Goal: Find specific page/section: Find specific page/section

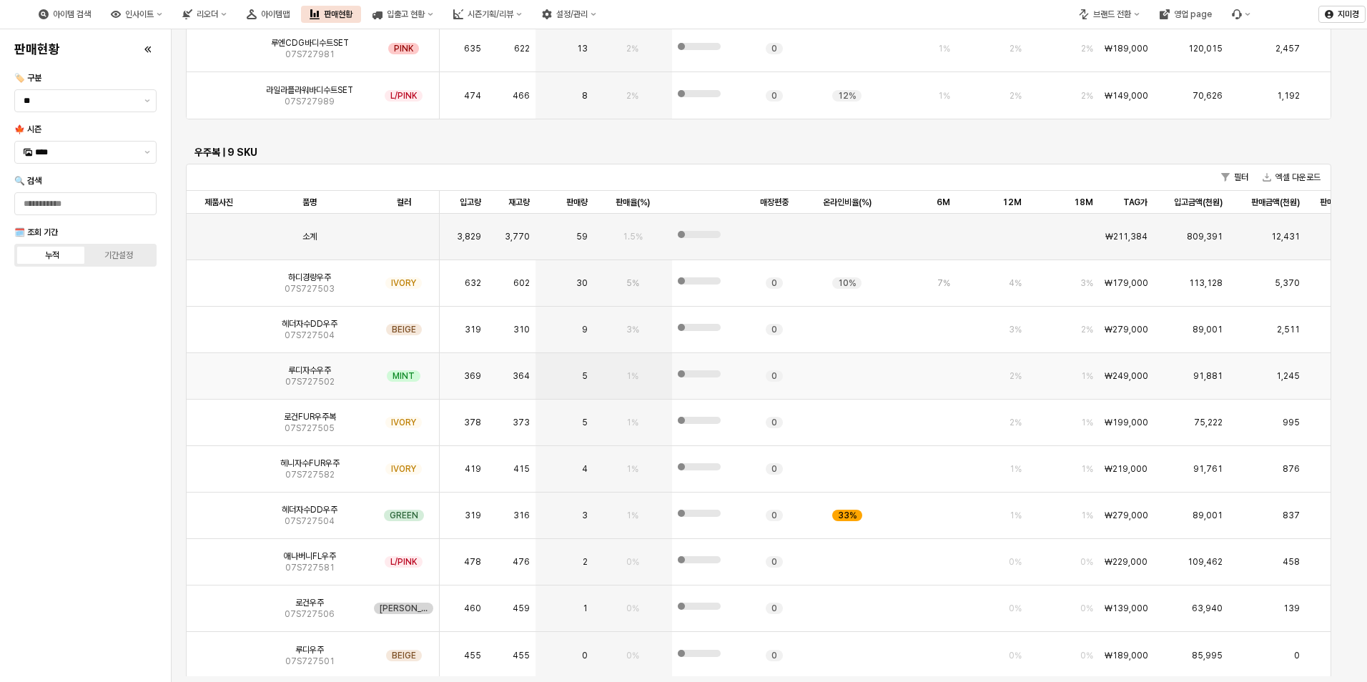
scroll to position [3326, 0]
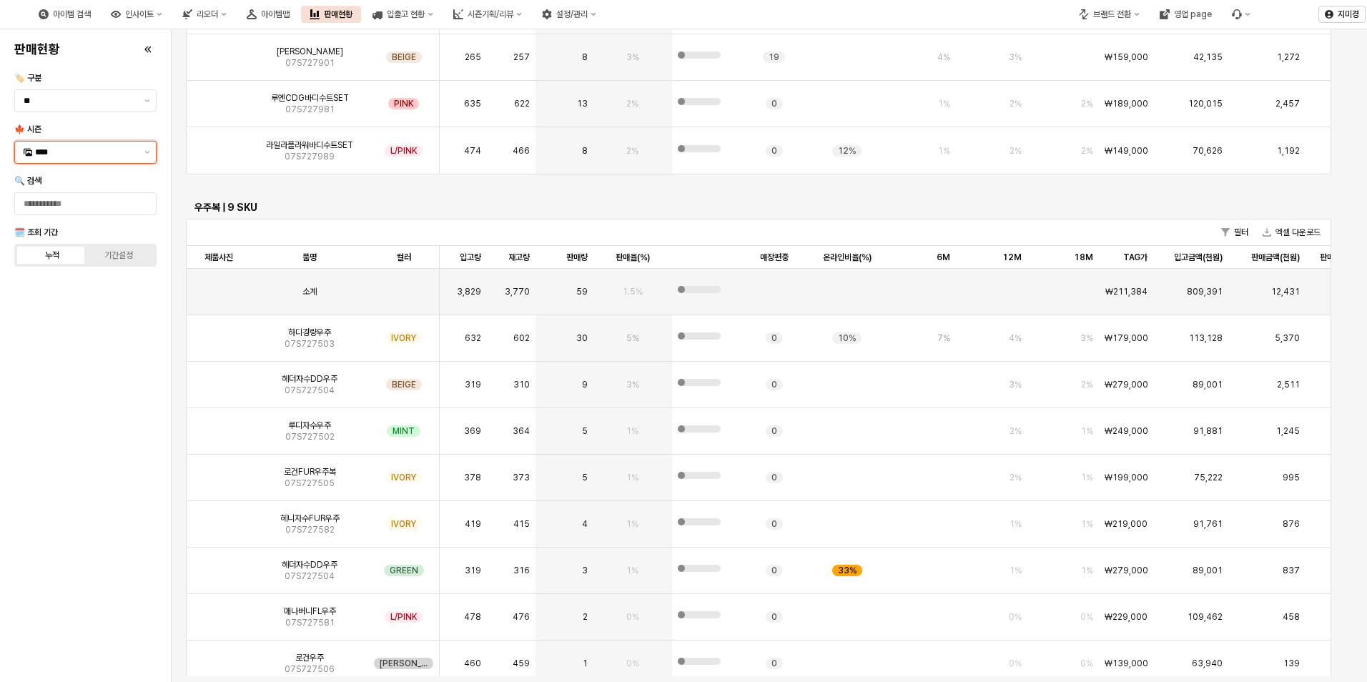
click at [137, 150] on div "****" at bounding box center [77, 152] width 124 height 21
click at [73, 299] on div "25FA" at bounding box center [87, 302] width 104 height 11
type input "****"
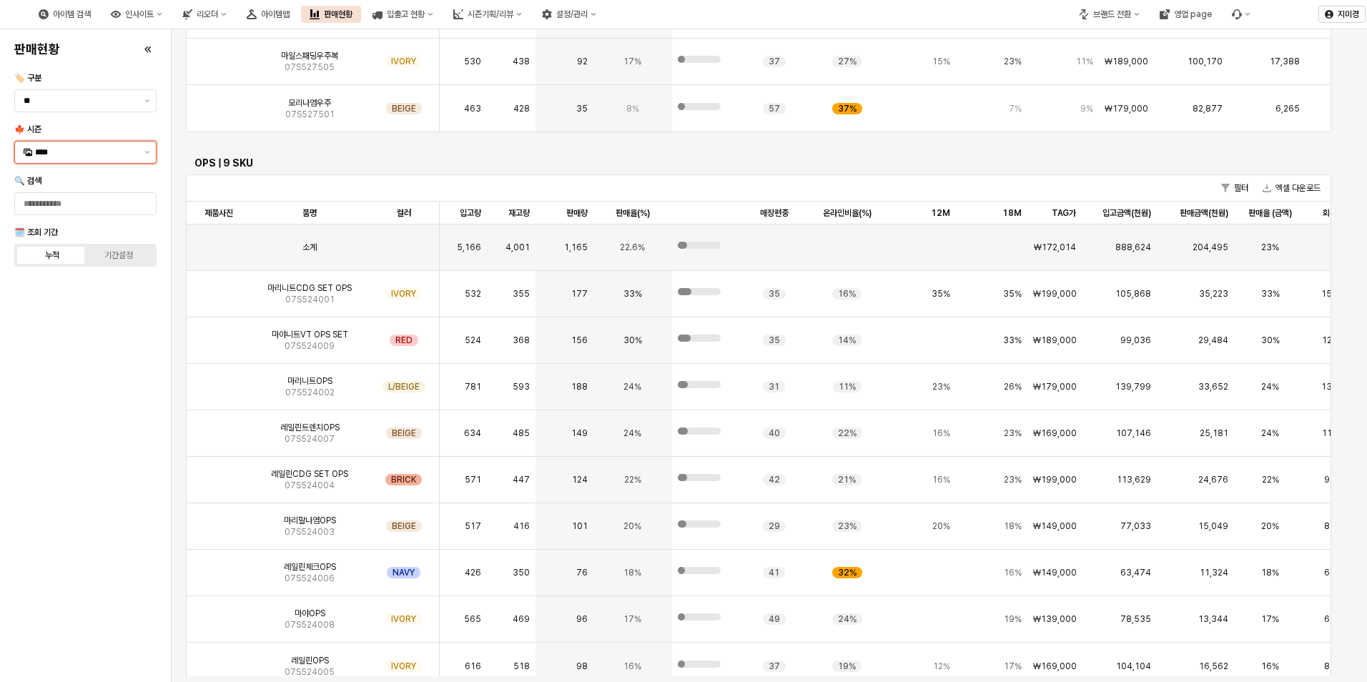
scroll to position [3958, 0]
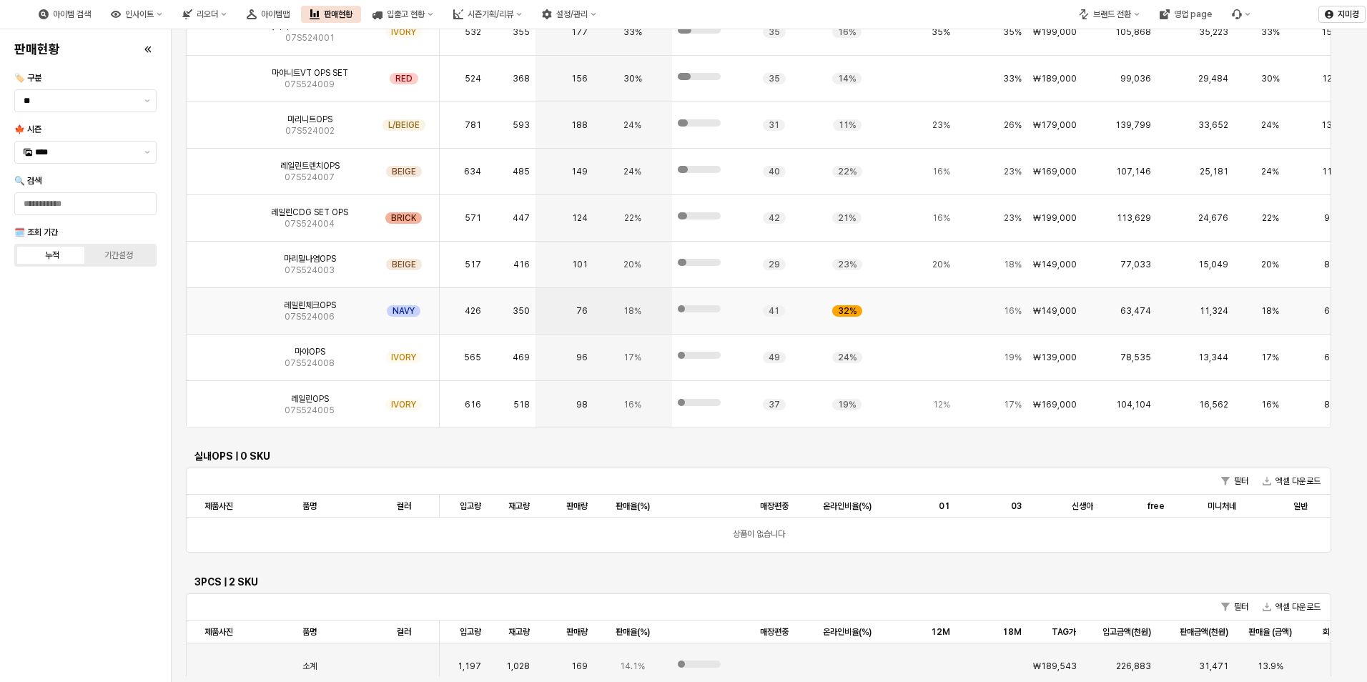
click at [219, 305] on img "App Frame" at bounding box center [219, 305] width 0 height 0
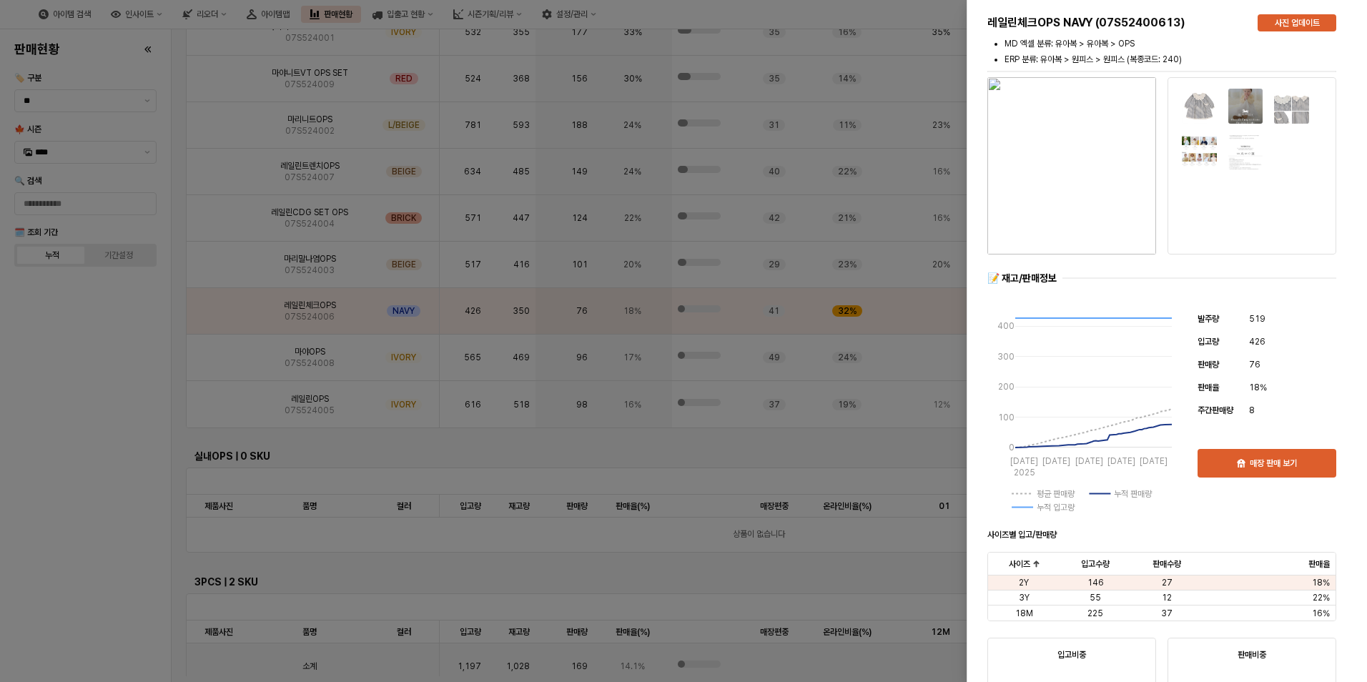
click at [1066, 212] on img "button" at bounding box center [1071, 165] width 169 height 177
click at [89, 430] on div at bounding box center [683, 341] width 1367 height 682
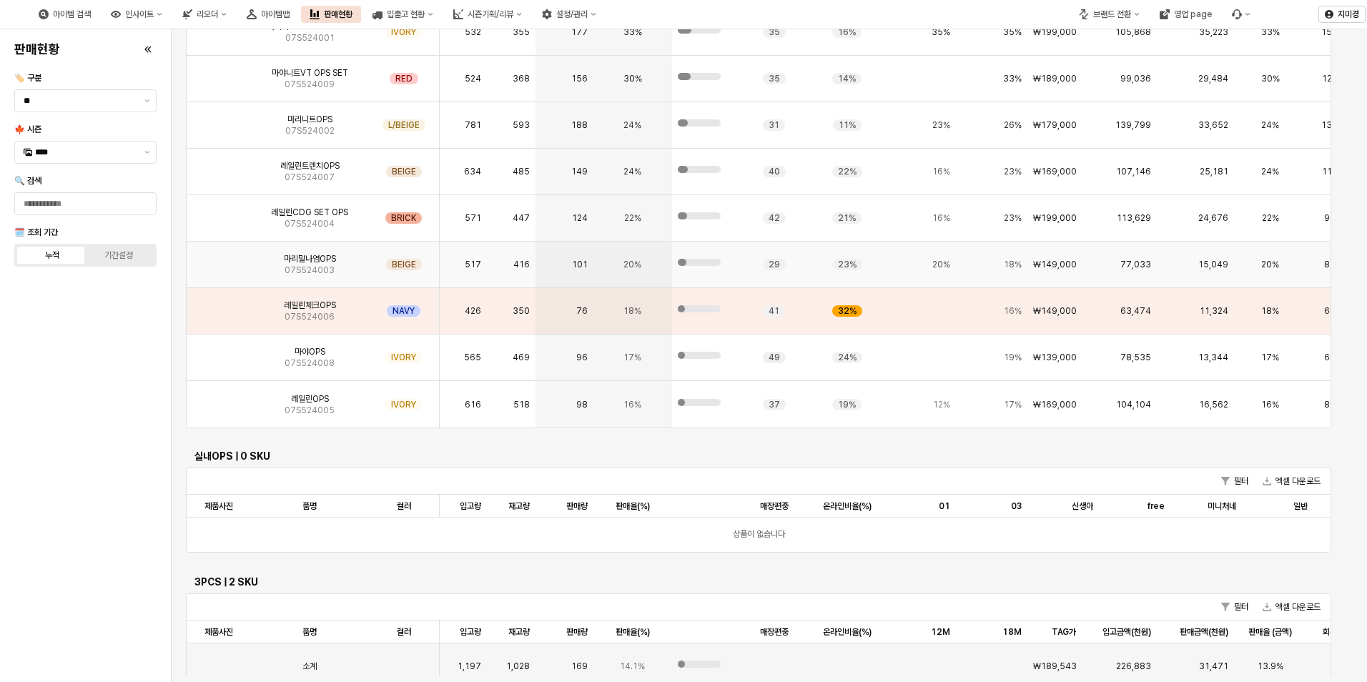
click at [219, 259] on img "App Frame" at bounding box center [219, 259] width 0 height 0
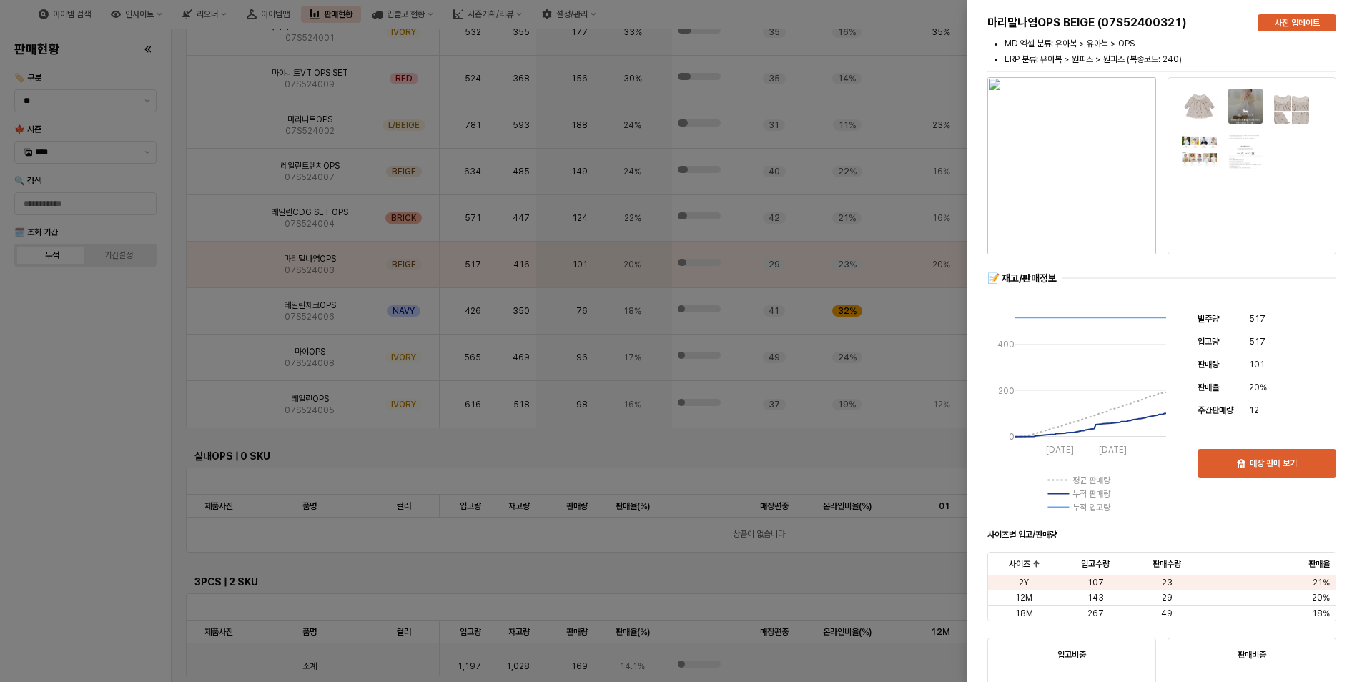
click at [1075, 209] on img "button" at bounding box center [1071, 165] width 169 height 177
click at [118, 450] on div at bounding box center [683, 341] width 1367 height 682
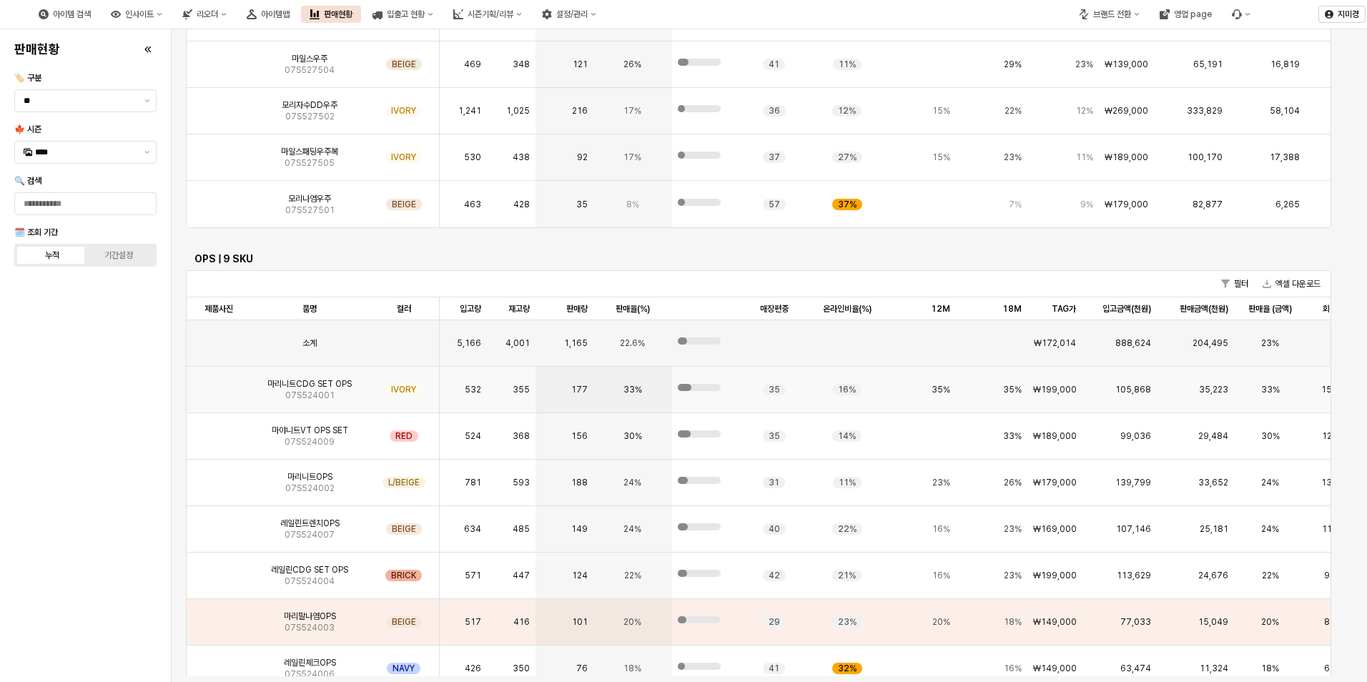
scroll to position [3815, 0]
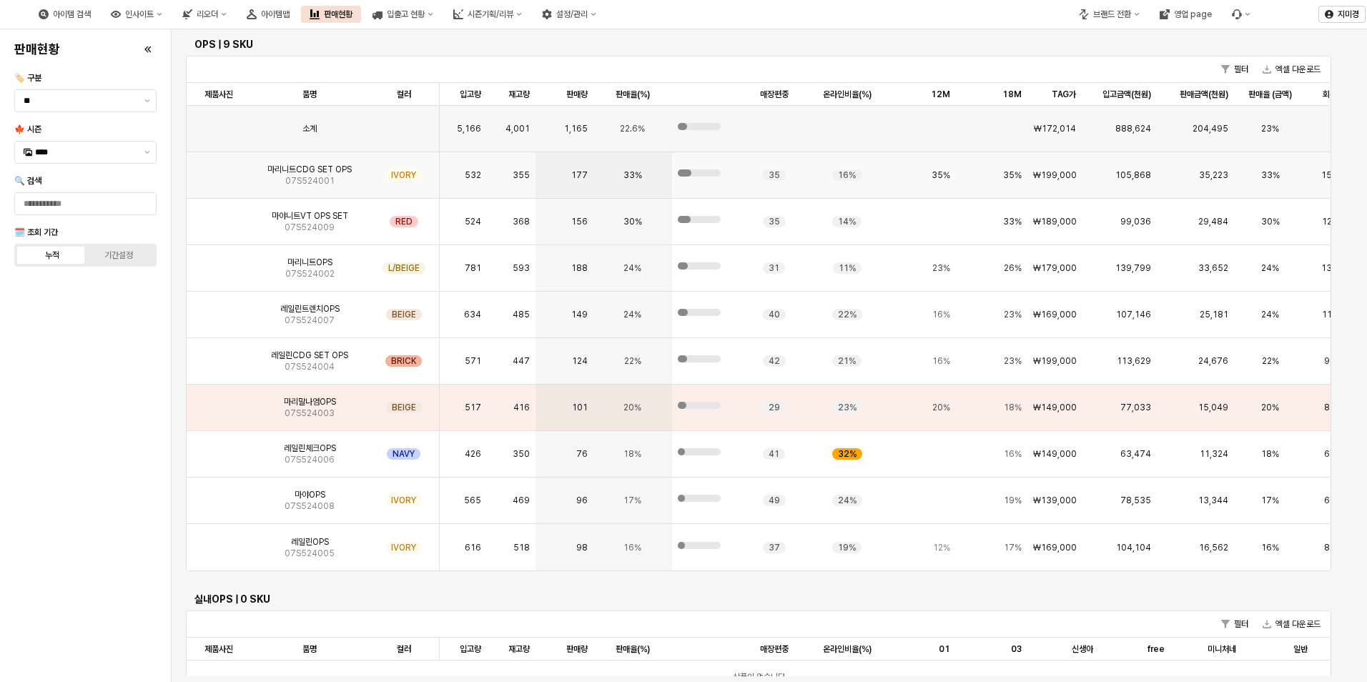
click at [219, 169] on img "App Frame" at bounding box center [219, 169] width 0 height 0
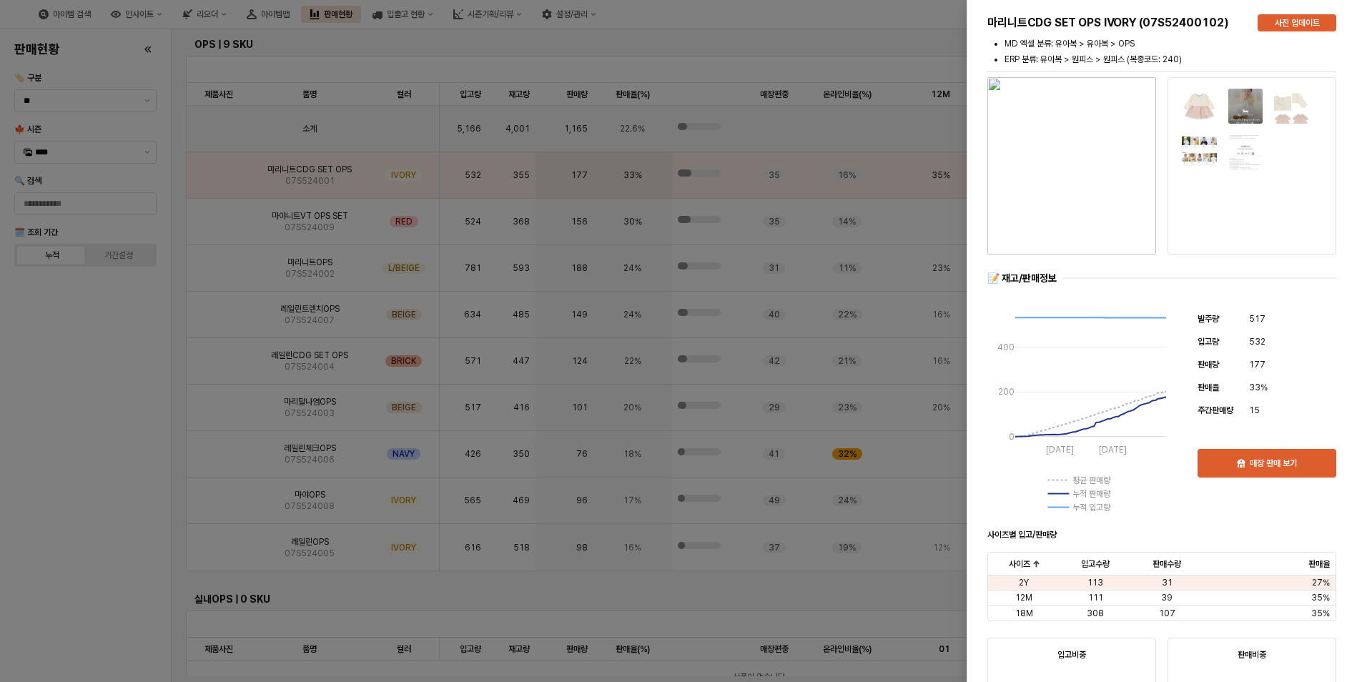
click at [85, 377] on div at bounding box center [683, 341] width 1367 height 682
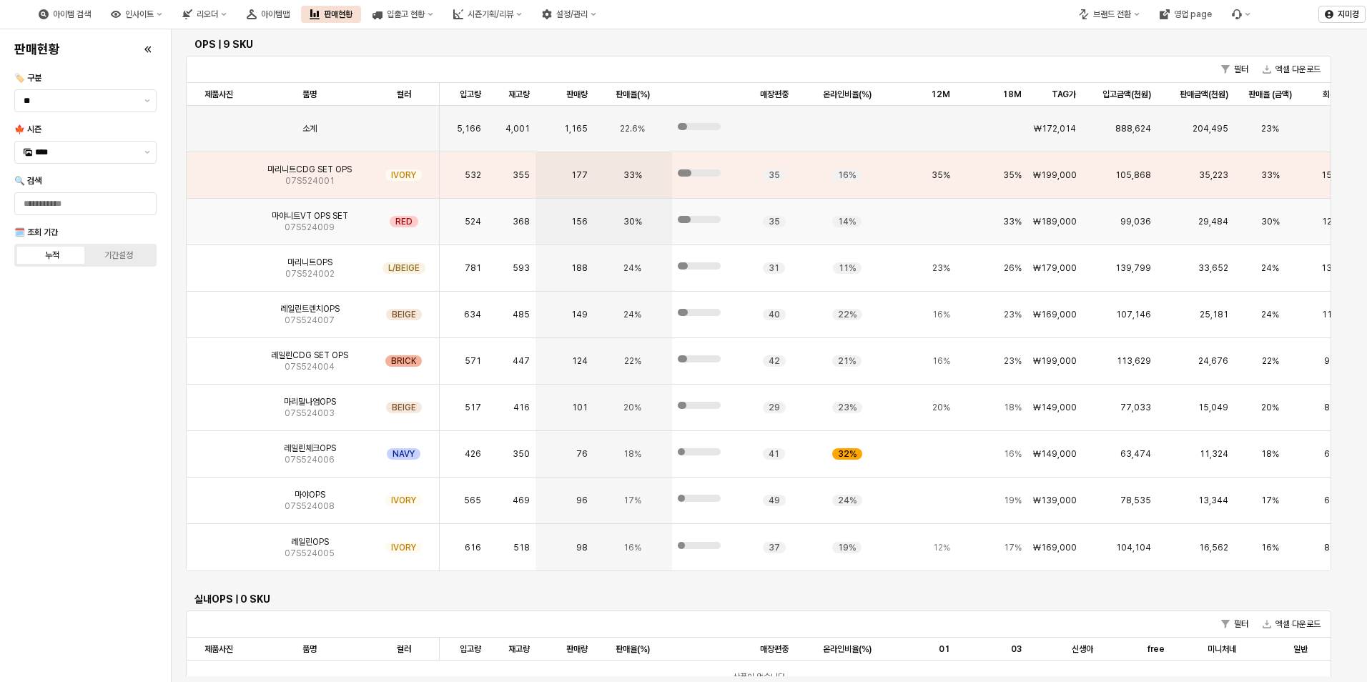
click at [219, 216] on img "App Frame" at bounding box center [219, 216] width 0 height 0
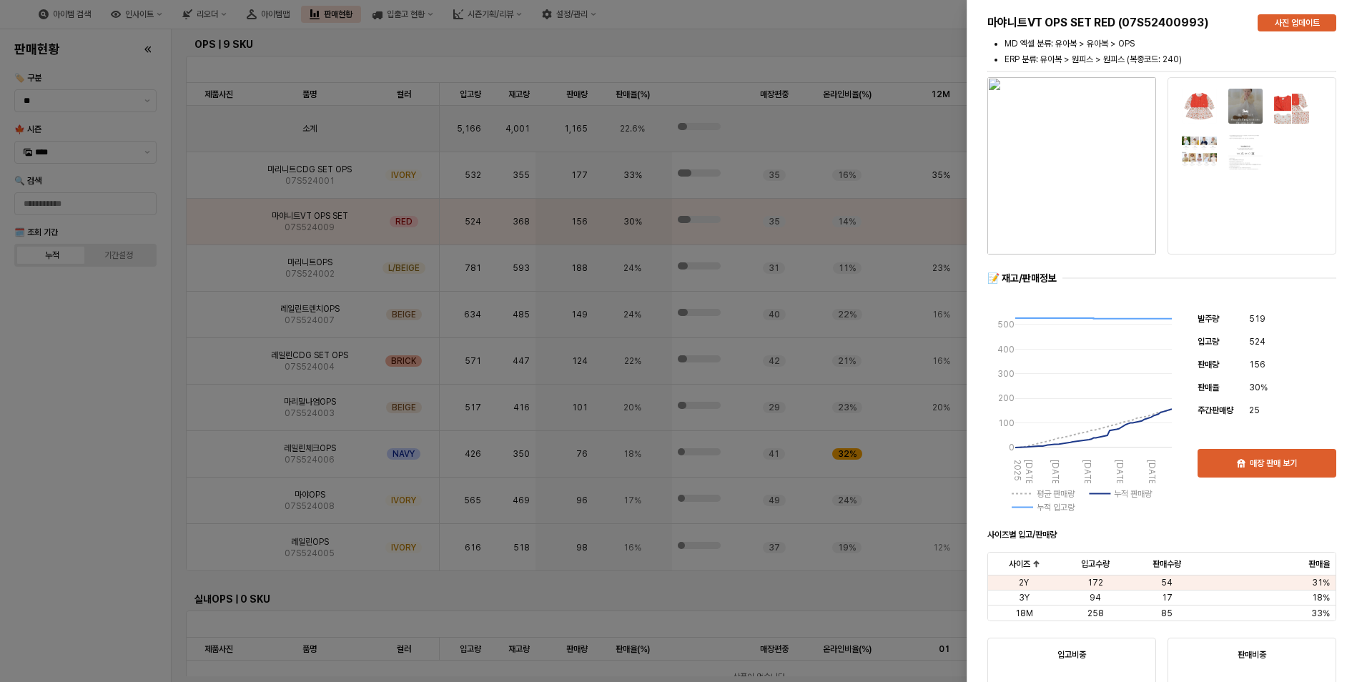
click at [103, 393] on div at bounding box center [683, 341] width 1367 height 682
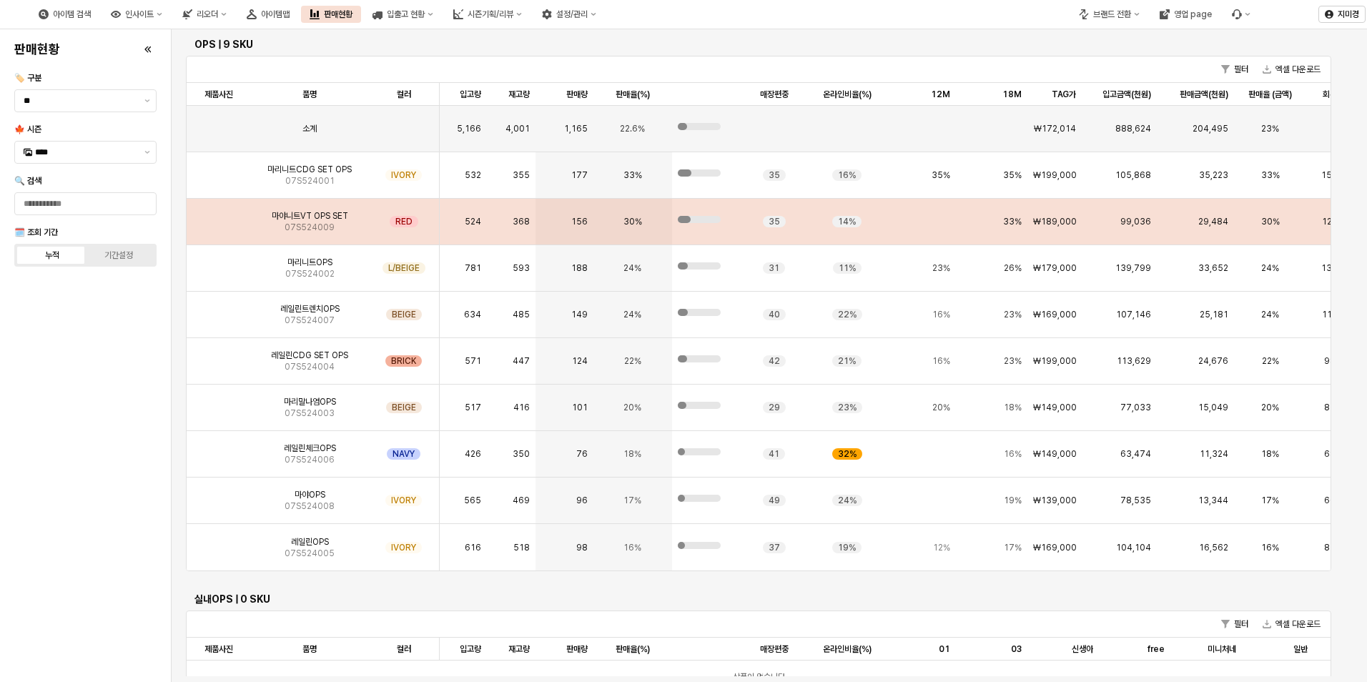
click at [219, 216] on img "App Frame" at bounding box center [219, 216] width 0 height 0
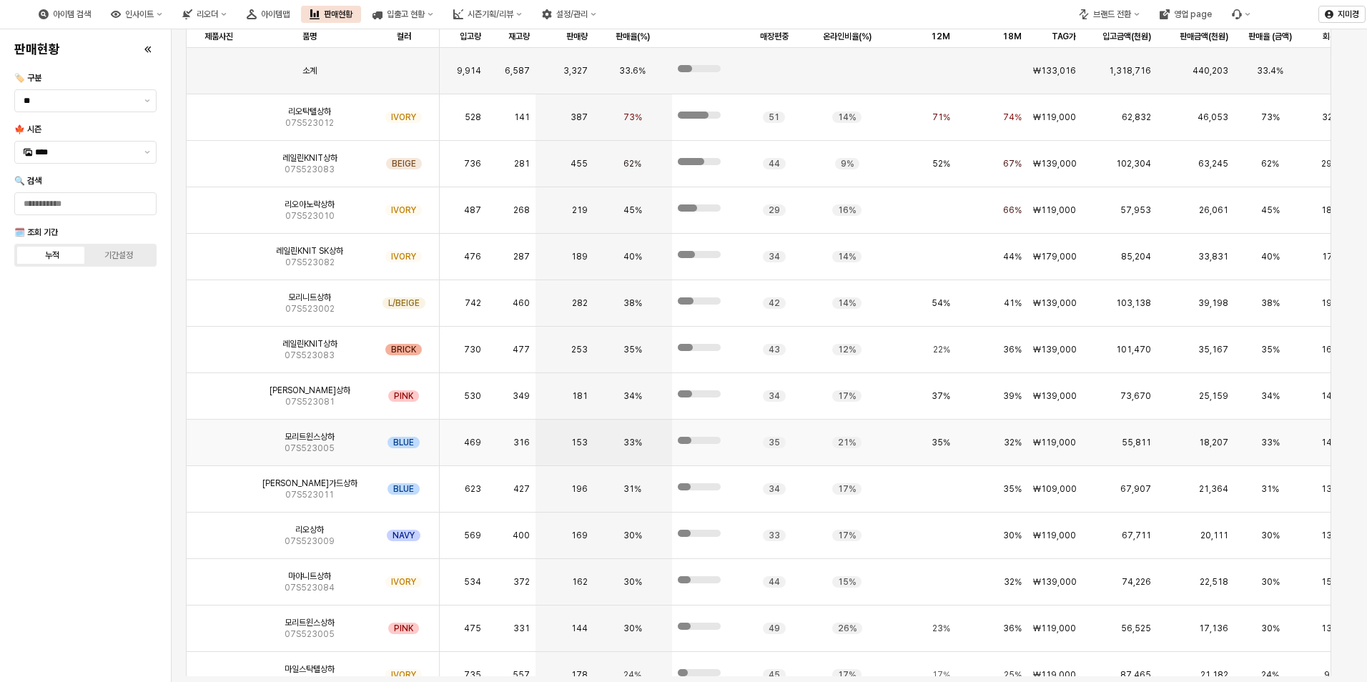
scroll to position [4799, 0]
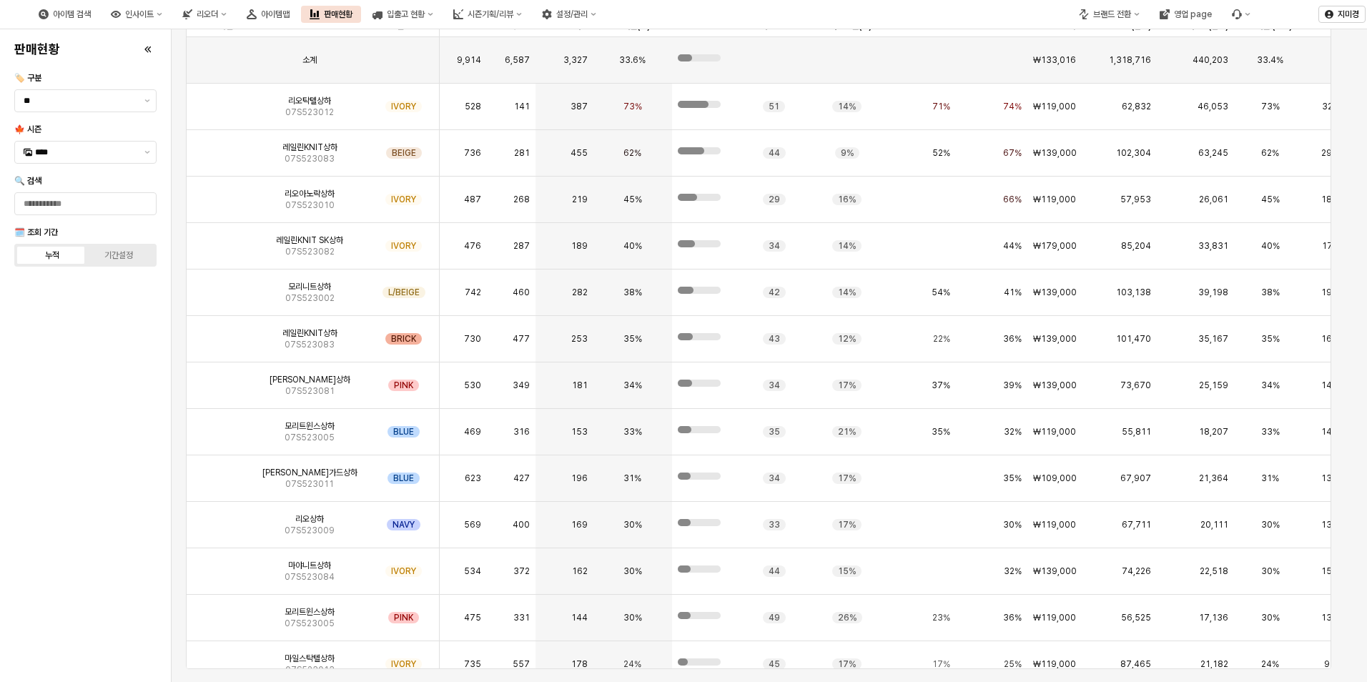
click at [112, 470] on div "판매현황 🏷️ 구분 ** 🍁 시즌 **** 🔍 검색 🗓️ 조회 기간 누적 기간설정" at bounding box center [86, 355] width 154 height 641
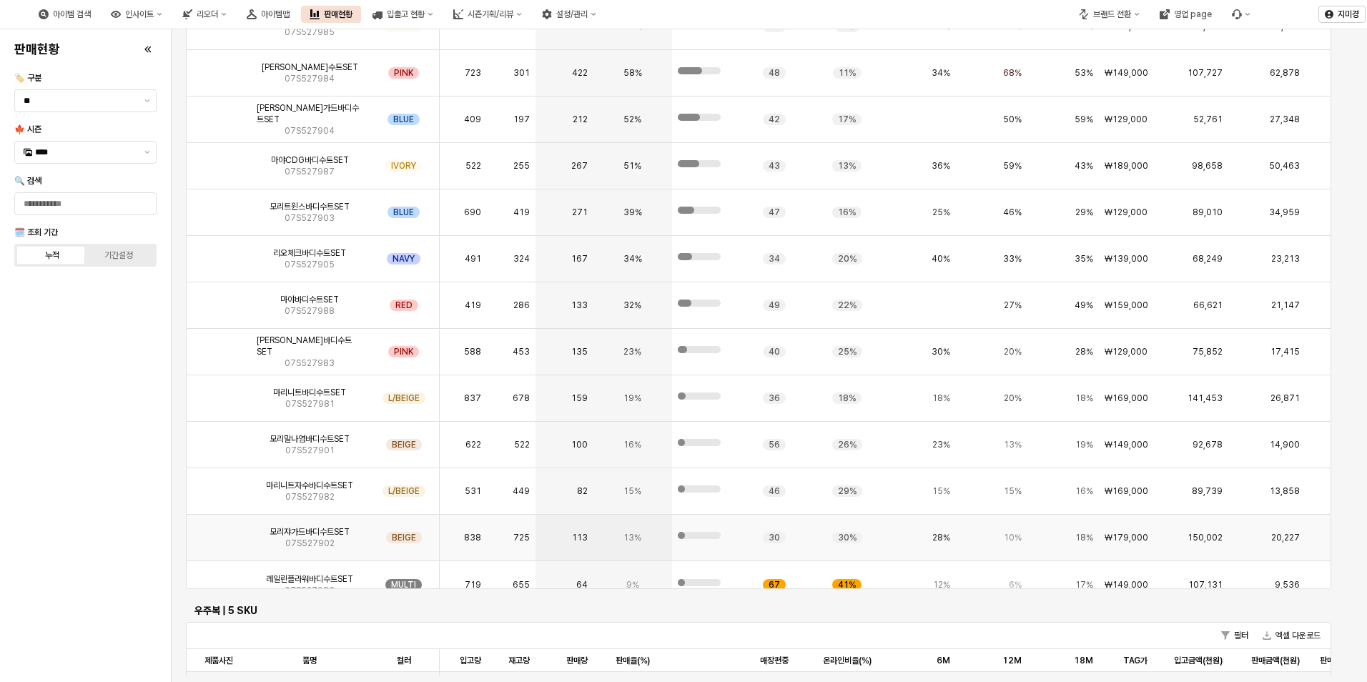
scroll to position [2797, 0]
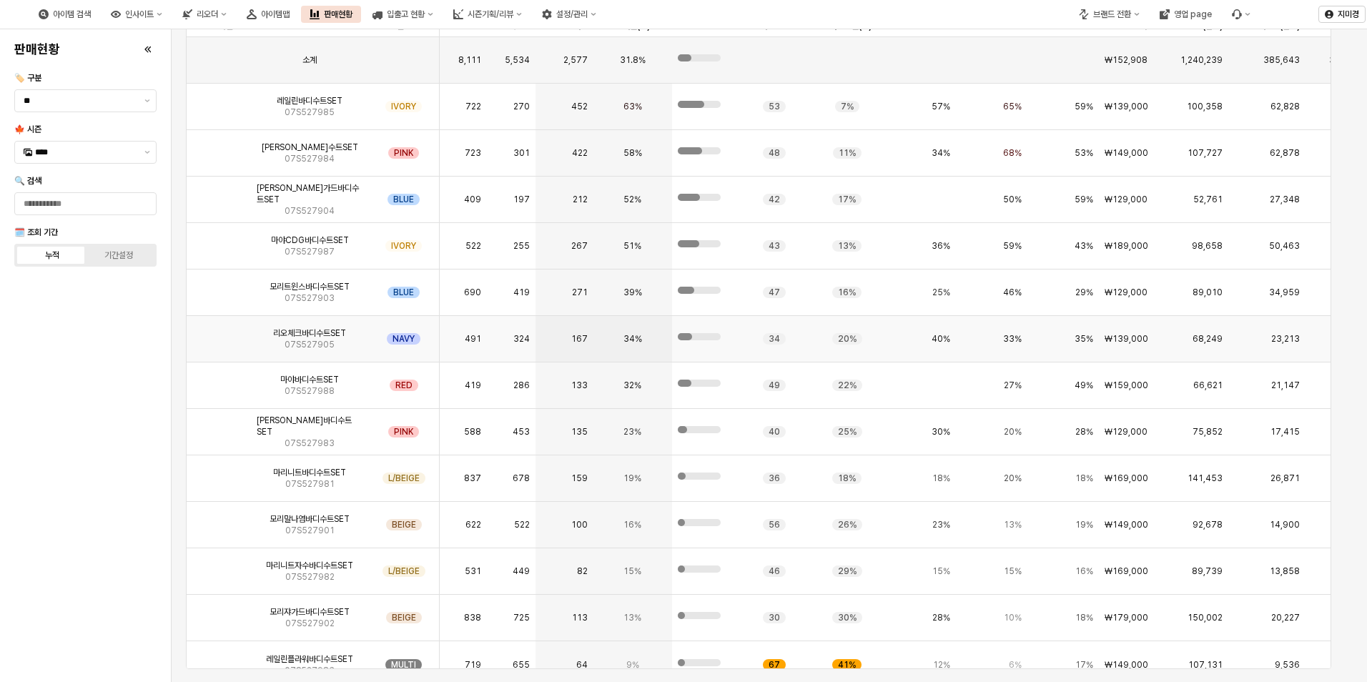
click at [219, 333] on img "App Frame" at bounding box center [219, 333] width 0 height 0
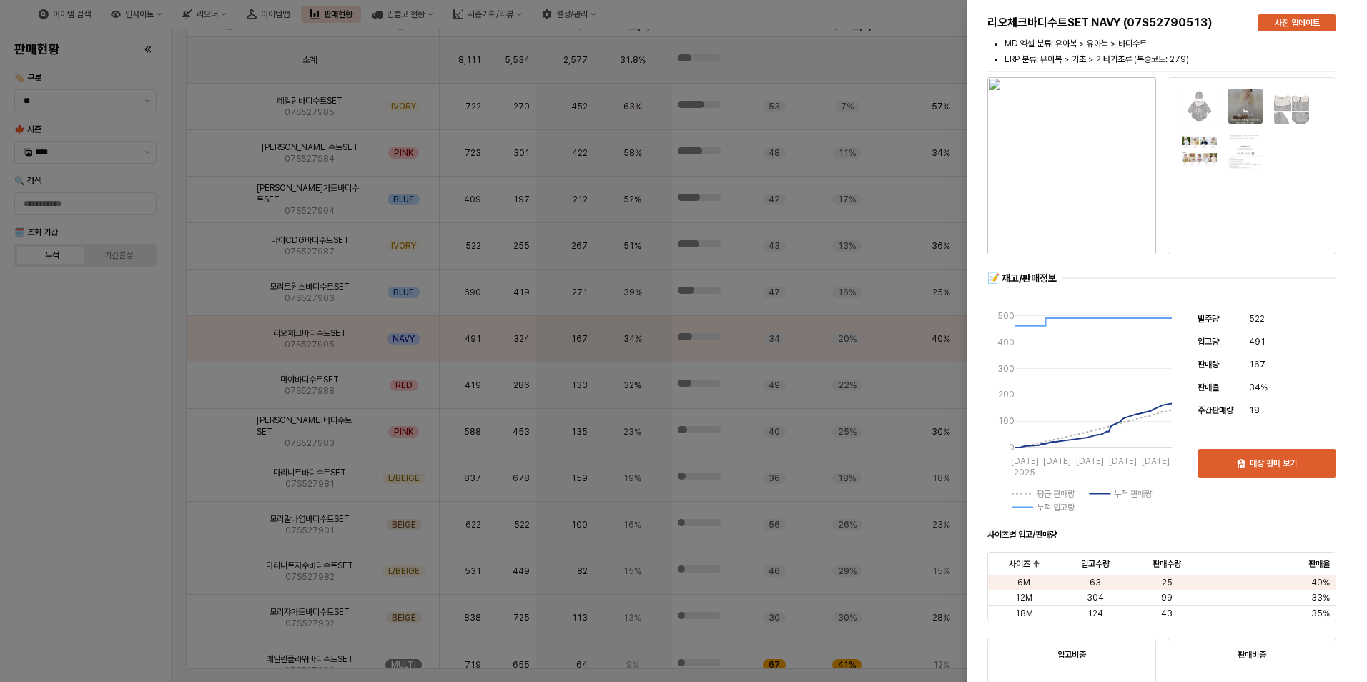
click at [111, 408] on div at bounding box center [683, 341] width 1367 height 682
